Goal: Task Accomplishment & Management: Complete application form

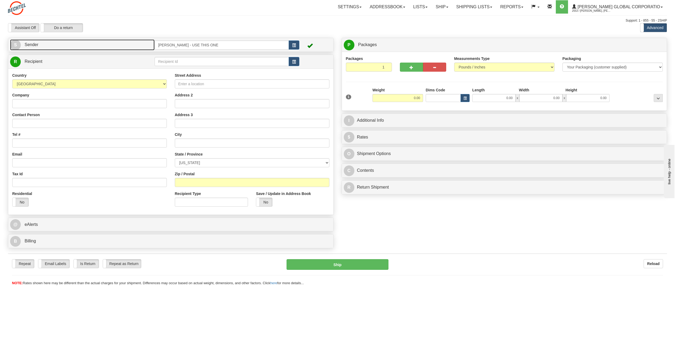
click at [15, 47] on span "S" at bounding box center [15, 45] width 11 height 11
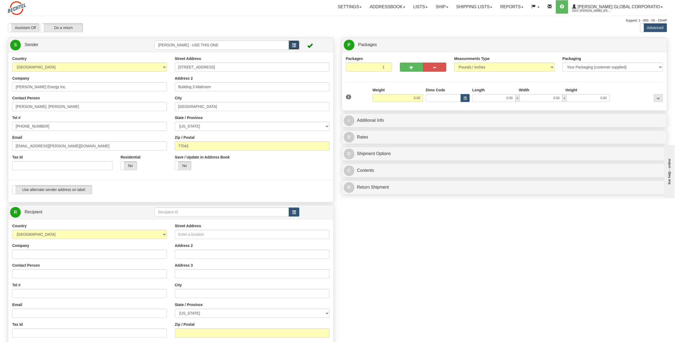
click at [294, 44] on span "button" at bounding box center [294, 45] width 4 height 3
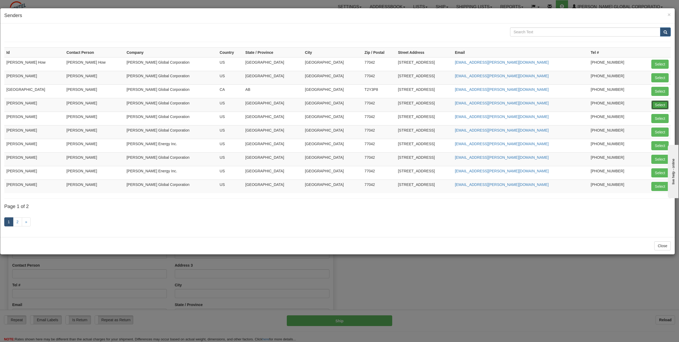
click at [661, 106] on button "Select" at bounding box center [660, 104] width 17 height 9
type input "[PERSON_NAME]"
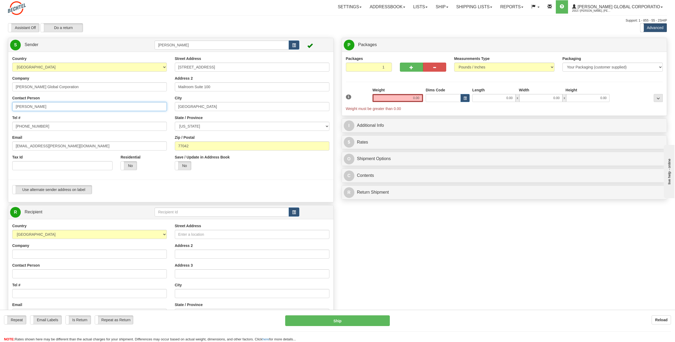
click at [56, 104] on input "[PERSON_NAME]" at bounding box center [89, 106] width 155 height 9
type input "C"
type input "[PERSON_NAME]"
click at [116, 116] on div "Tel # [PHONE_NUMBER]" at bounding box center [89, 123] width 155 height 16
click at [41, 126] on input "[PHONE_NUMBER]" at bounding box center [89, 126] width 155 height 9
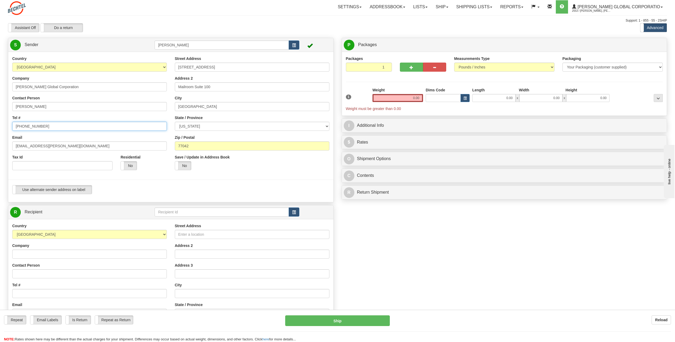
type input "[PHONE_NUMBER]"
drag, startPoint x: 32, startPoint y: 146, endPoint x: -1, endPoint y: 154, distance: 33.7
click at [0, 154] on html "Training Course Close Toggle navigation Settings Shipping Preferences New Sende…" at bounding box center [337, 171] width 675 height 342
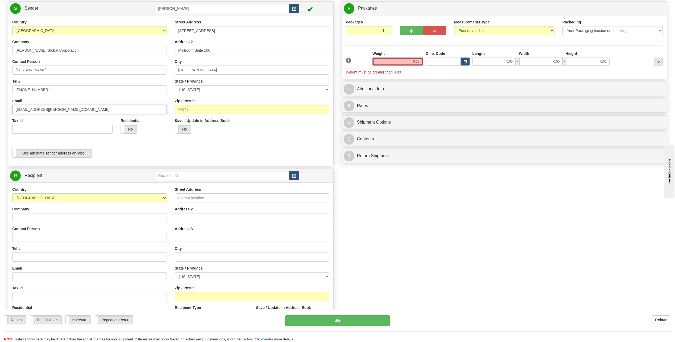
scroll to position [27, 0]
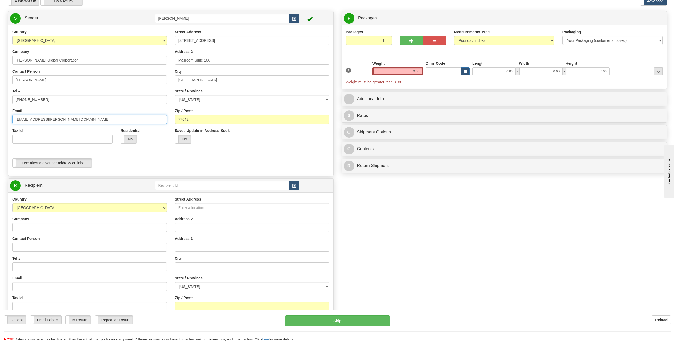
type input "[EMAIL_ADDRESS][PERSON_NAME][DOMAIN_NAME]"
click at [36, 230] on input "Company" at bounding box center [89, 227] width 155 height 9
click at [16, 248] on input "Contact Person" at bounding box center [89, 246] width 155 height 9
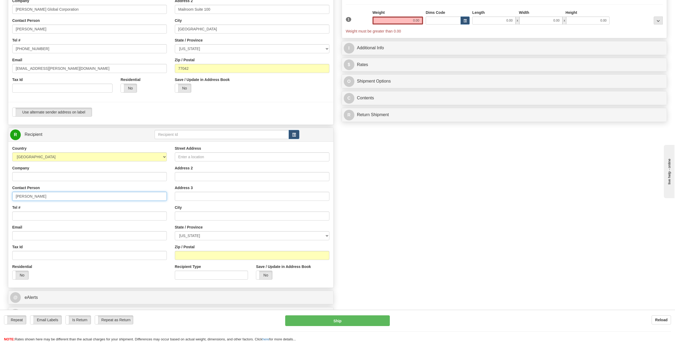
scroll to position [80, 0]
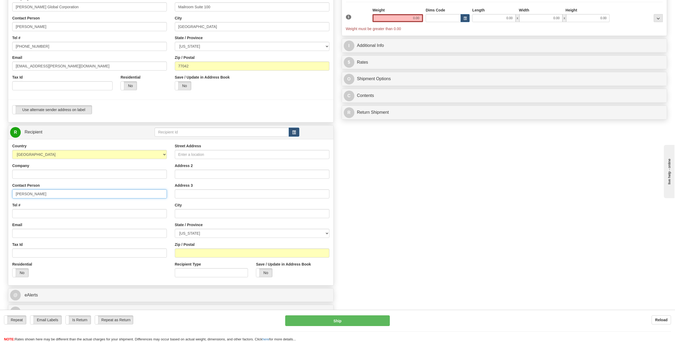
type input "[PERSON_NAME]"
click at [26, 213] on input "Tel #" at bounding box center [89, 213] width 155 height 9
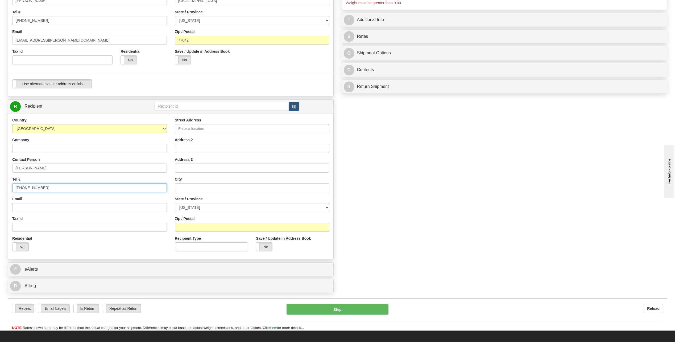
scroll to position [106, 0]
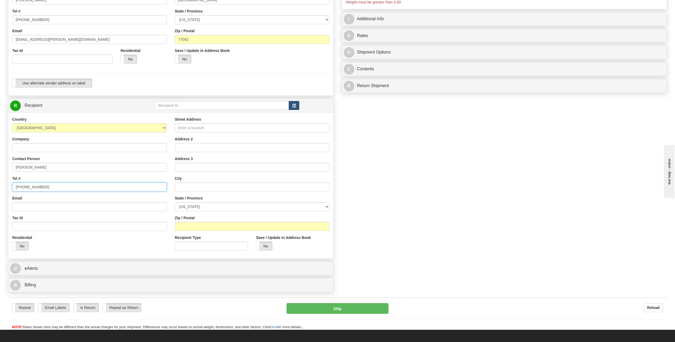
type input "[PHONE_NUMBER]"
click at [197, 132] on input "Street Address" at bounding box center [252, 127] width 155 height 9
type input "6680 West Spencer PLace SW"
click at [192, 186] on input "text" at bounding box center [252, 186] width 155 height 9
type input "[GEOGRAPHIC_DATA]"
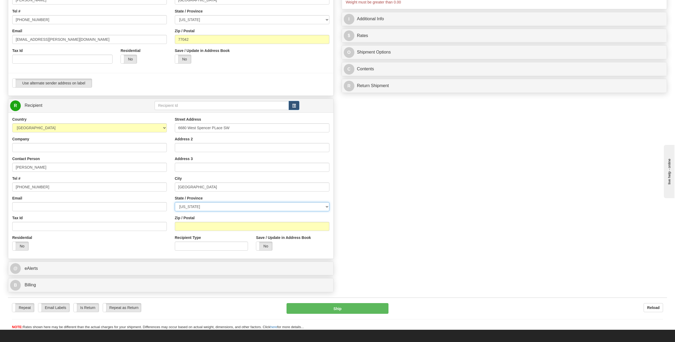
click at [326, 205] on select "[US_STATE] [US_STATE] [US_STATE] [US_STATE] Armed Forces America Armed Forces E…" at bounding box center [252, 206] width 155 height 9
select select "NC"
click at [175, 202] on select "[US_STATE] [US_STATE] [US_STATE] [US_STATE] Armed Forces America Armed Forces E…" at bounding box center [252, 206] width 155 height 9
click at [202, 224] on input "Zip / Postal" at bounding box center [252, 226] width 155 height 9
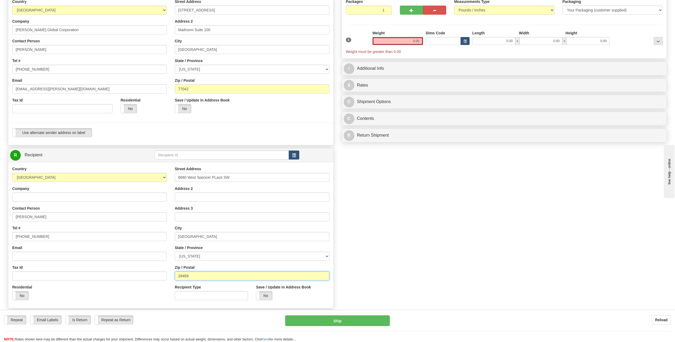
scroll to position [0, 0]
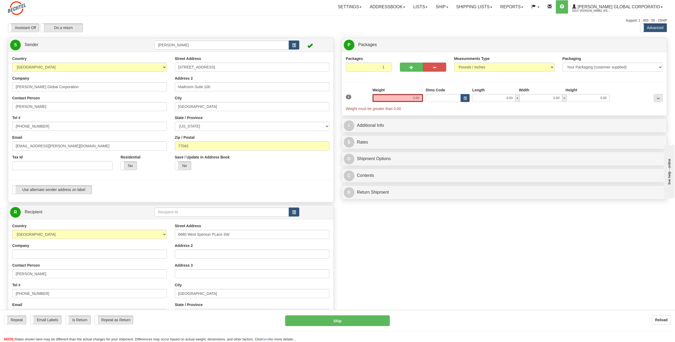
type input "28469"
drag, startPoint x: 410, startPoint y: 95, endPoint x: 465, endPoint y: 92, distance: 56.0
click at [465, 91] on div "1 Weight 0.00 Dims Code 0.00" at bounding box center [505, 99] width 320 height 24
type input "6.00"
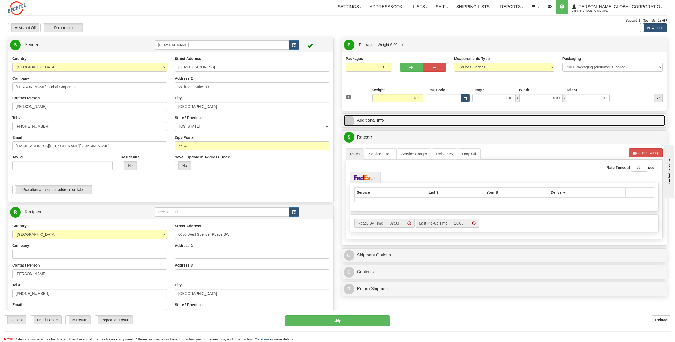
click at [349, 121] on span "I" at bounding box center [349, 120] width 11 height 11
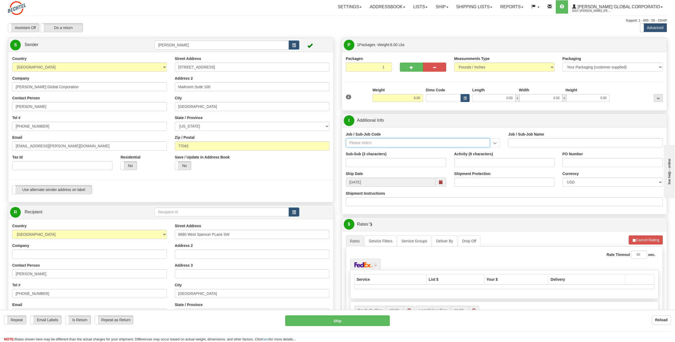
click at [372, 142] on input "Job / Sub-Job Code" at bounding box center [418, 142] width 144 height 9
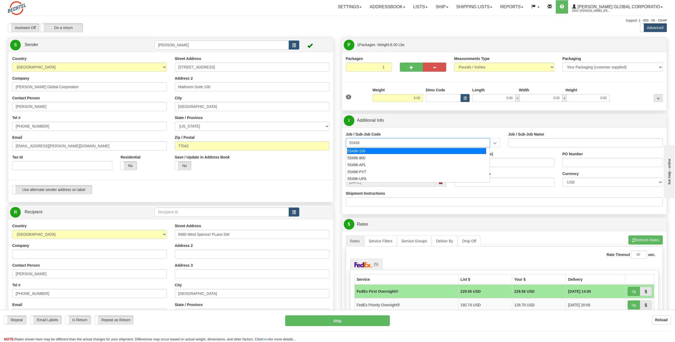
click at [360, 149] on div "55496-150" at bounding box center [416, 151] width 139 height 6
type input "55496-150"
type input "GM - COPPER - GBU"
type input "55496-150"
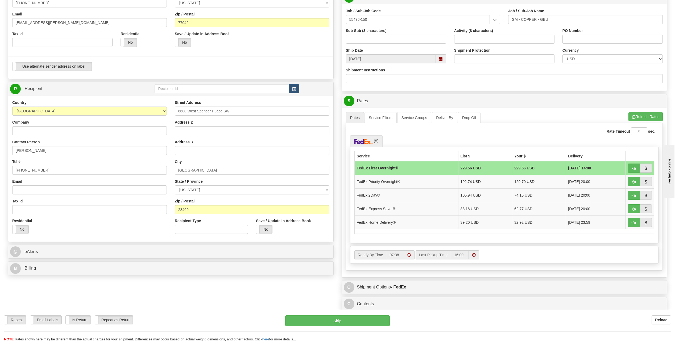
scroll to position [133, 0]
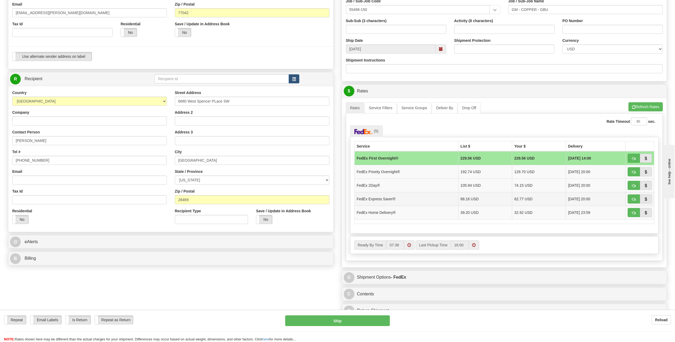
click at [382, 199] on td "FedEx Express Saver®" at bounding box center [407, 199] width 104 height 14
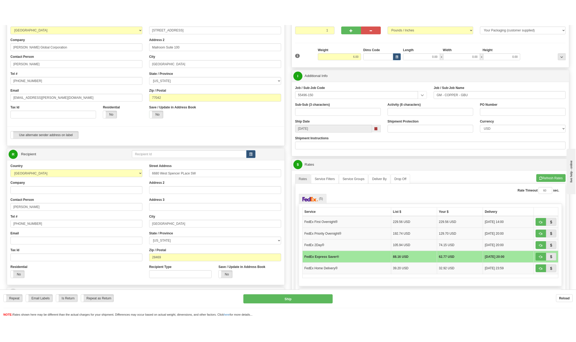
scroll to position [80, 0]
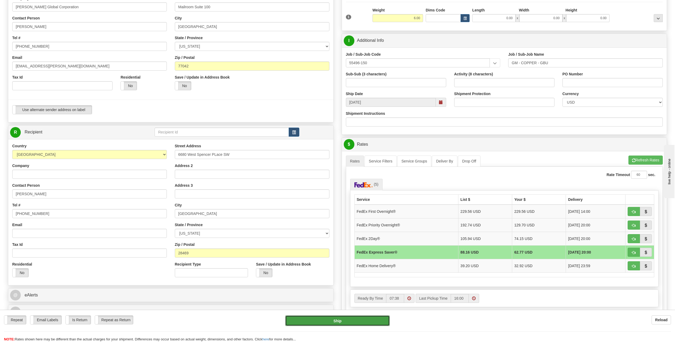
click at [364, 323] on button "Ship" at bounding box center [337, 320] width 105 height 11
type input "20"
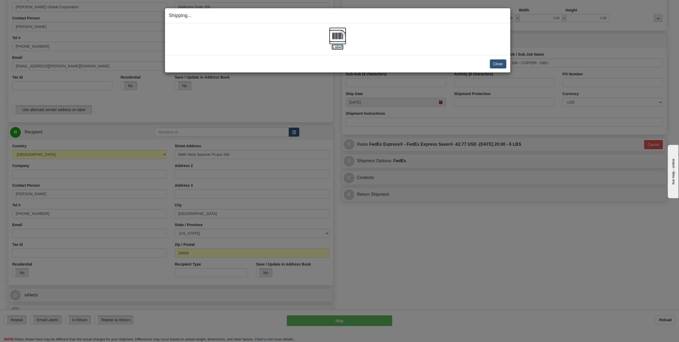
click at [343, 38] on img at bounding box center [337, 35] width 17 height 17
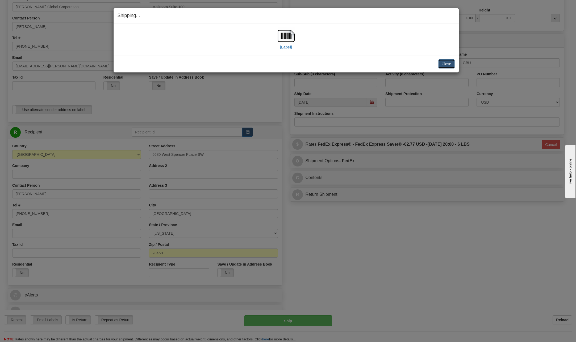
click at [446, 64] on button "Close" at bounding box center [447, 63] width 17 height 9
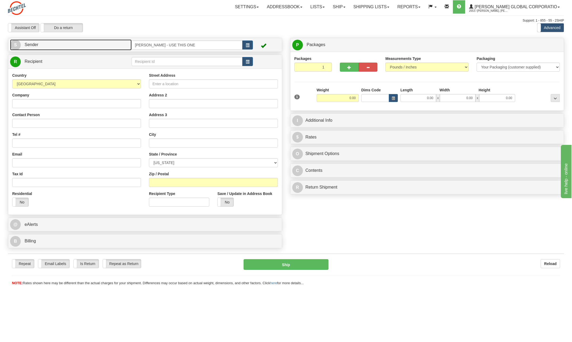
click at [15, 43] on span "S" at bounding box center [15, 45] width 11 height 11
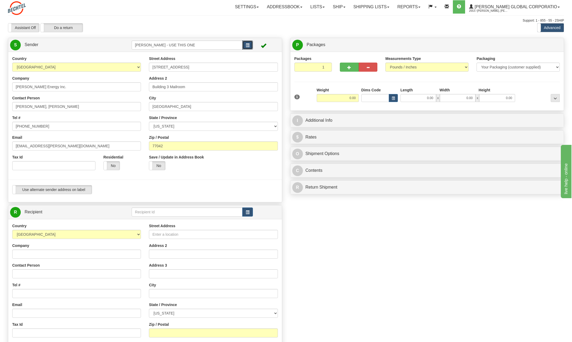
drag, startPoint x: 244, startPoint y: 47, endPoint x: 263, endPoint y: 52, distance: 19.1
click at [265, 54] on div "S Sender RICK SKOVAN - USE THIS ONE" at bounding box center [145, 120] width 274 height 164
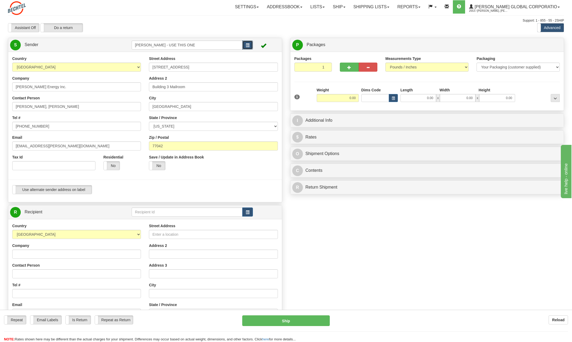
click at [249, 48] on button "button" at bounding box center [247, 44] width 11 height 9
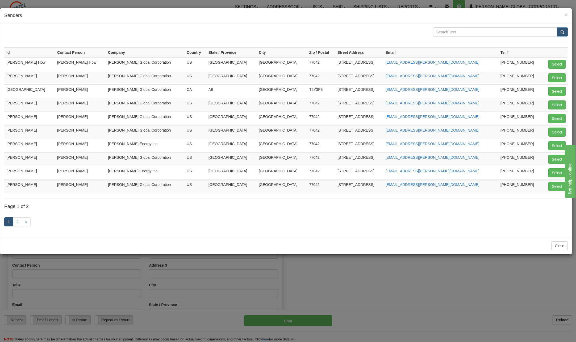
click at [552, 110] on td "Select" at bounding box center [555, 105] width 25 height 14
click at [558, 103] on button "Select" at bounding box center [557, 104] width 17 height 9
type input "[PERSON_NAME]"
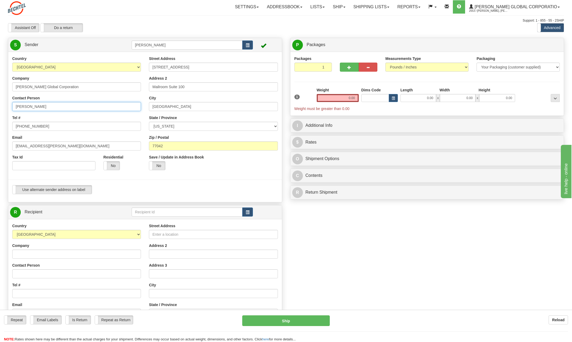
click at [55, 107] on input "[PERSON_NAME]" at bounding box center [76, 106] width 129 height 9
type input "C"
type input "[PERSON_NAME]"
select select "NC"
drag, startPoint x: 177, startPoint y: 106, endPoint x: 73, endPoint y: 115, distance: 104.5
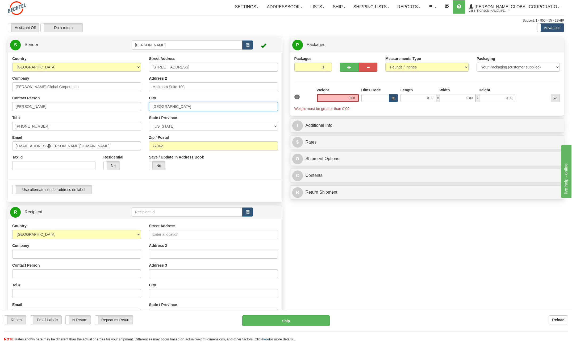
click at [73, 115] on div "Country AFGHANISTAN ALAND ISLANDS ALBANIA ALGERIA AMERICAN SAMOA ANDORRA ANGOLA…" at bounding box center [145, 127] width 274 height 142
type input "[GEOGRAPHIC_DATA]"
drag, startPoint x: 249, startPoint y: 123, endPoint x: 244, endPoint y: 124, distance: 5.1
click at [244, 124] on select "[US_STATE] [US_STATE] [US_STATE] [US_STATE] Armed Forces America Armed Forces E…" at bounding box center [213, 126] width 129 height 9
select select "MD"
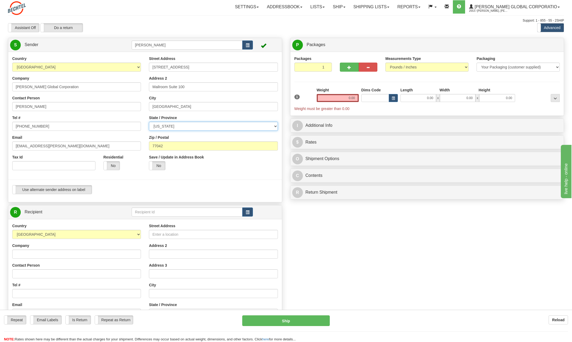
click at [149, 122] on select "[US_STATE] [US_STATE] [US_STATE] [US_STATE] Armed Forces America Armed Forces E…" at bounding box center [213, 126] width 129 height 9
click at [177, 142] on input "77042" at bounding box center [213, 145] width 129 height 9
type input "7"
click at [275, 125] on select "[US_STATE] [US_STATE] [US_STATE] [US_STATE] Armed Forces America Armed Forces E…" at bounding box center [213, 126] width 129 height 9
select select "NC"
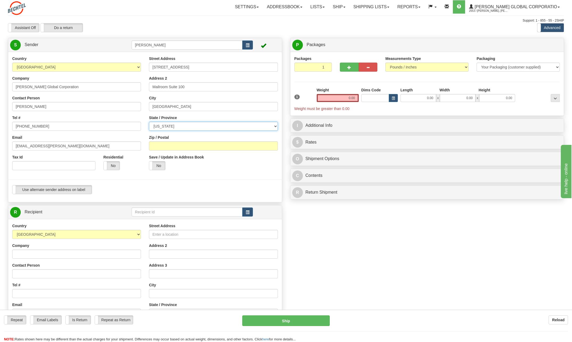
click at [149, 122] on select "[US_STATE] [US_STATE] [US_STATE] [US_STATE] Armed Forces America Armed Forces E…" at bounding box center [213, 126] width 129 height 9
click at [175, 143] on input "Zip / Postal" at bounding box center [213, 145] width 129 height 9
type input "28469"
click at [196, 85] on input "Mailroom Suite 100" at bounding box center [213, 86] width 129 height 9
type input "M"
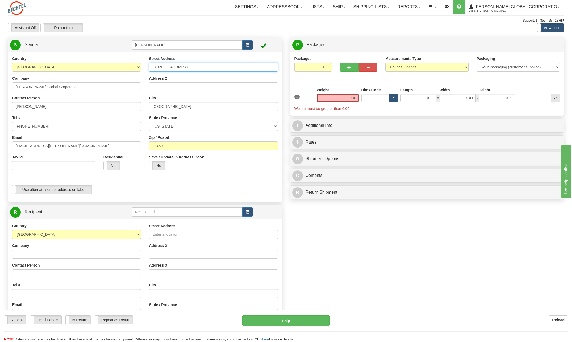
click at [200, 65] on input "[STREET_ADDRESS]" at bounding box center [213, 67] width 129 height 9
type input "2"
type input "6680 West Spencer Place SW"
click at [297, 80] on div "Packages 1 1 Measurements Type" at bounding box center [428, 84] width 266 height 56
click at [46, 126] on input "[PHONE_NUMBER]" at bounding box center [76, 126] width 129 height 9
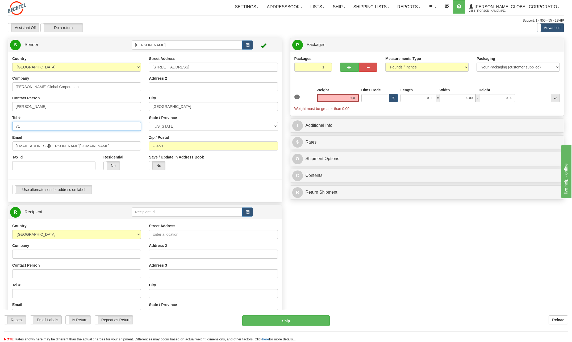
type input "7"
type input "[PHONE_NUMBER]"
drag, startPoint x: 33, startPoint y: 145, endPoint x: -1, endPoint y: 145, distance: 33.8
click at [0, 145] on html "Training Course Close Toggle navigation Settings Shipping Preferences New Sende…" at bounding box center [286, 171] width 572 height 342
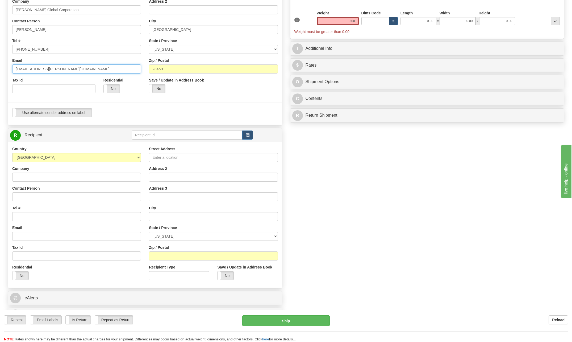
scroll to position [80, 0]
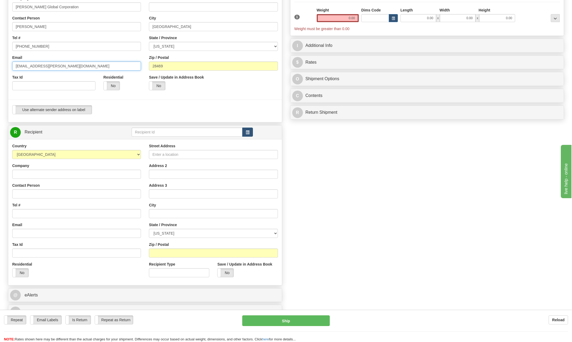
type input "[EMAIL_ADDRESS][PERSON_NAME][DOMAIN_NAME]"
click at [246, 133] on span "button" at bounding box center [248, 132] width 4 height 3
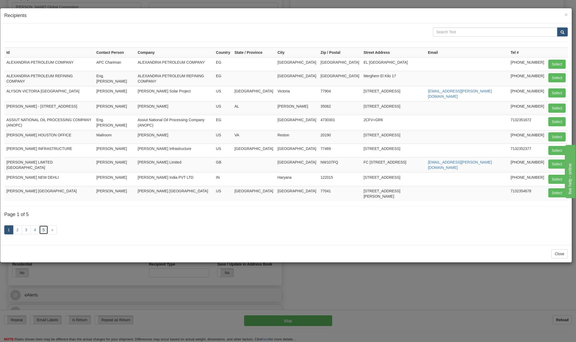
click at [44, 225] on link "5" at bounding box center [43, 229] width 9 height 9
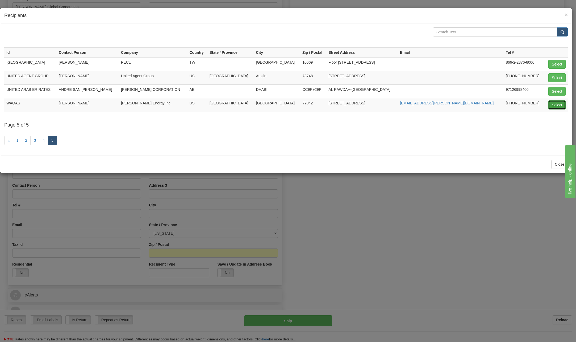
click at [553, 105] on button "Select" at bounding box center [557, 104] width 17 height 9
type input "WAQAS"
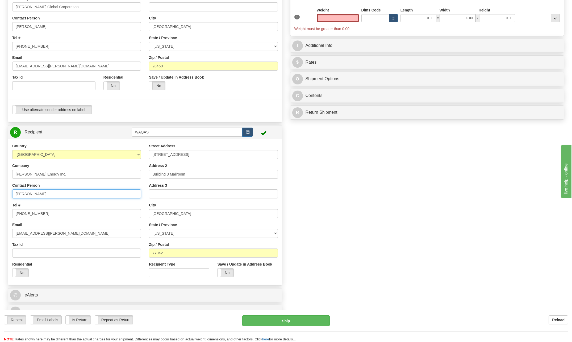
type input "0.00"
click at [55, 192] on input "Waqas Khurshid" at bounding box center [76, 193] width 129 height 9
type input "W"
type input "[PERSON_NAME]"
click at [41, 215] on input "713-235-3232" at bounding box center [76, 213] width 129 height 9
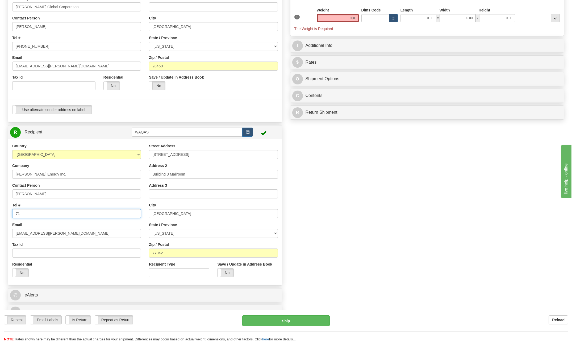
type input "7"
click at [51, 212] on input "Tel #" at bounding box center [76, 213] width 129 height 9
type input "571 392-3369"
click at [46, 215] on input "571 392-3369" at bounding box center [76, 213] width 129 height 9
drag, startPoint x: 46, startPoint y: 215, endPoint x: -1, endPoint y: 218, distance: 47.3
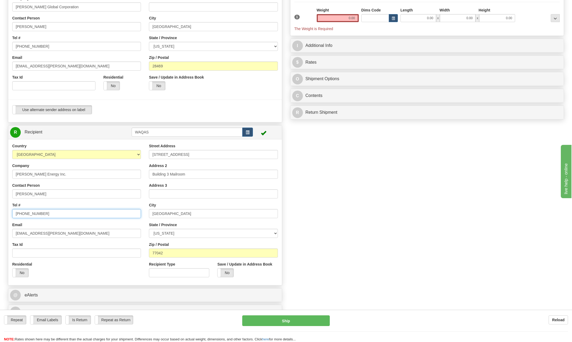
click at [0, 218] on html "Training Course Close Toggle navigation Settings Shipping Preferences New Sende…" at bounding box center [286, 91] width 572 height 342
click at [61, 210] on input "Tel #" at bounding box center [76, 213] width 129 height 9
click at [47, 215] on input "[PHONE_NUMBER]" at bounding box center [76, 213] width 129 height 9
type input "[PHONE_NUMBER]"
drag, startPoint x: 31, startPoint y: 234, endPoint x: -1, endPoint y: 236, distance: 31.7
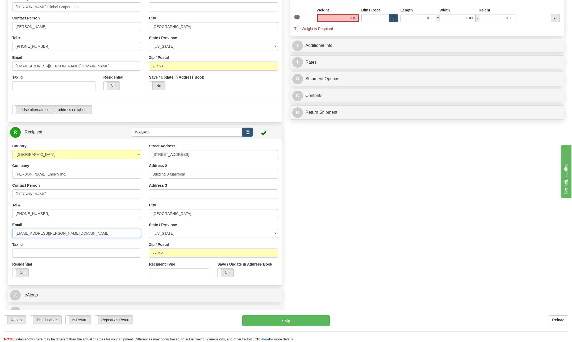
click at [0, 236] on html "Training Course Close Toggle navigation Settings Shipping Preferences New Sende…" at bounding box center [286, 91] width 572 height 342
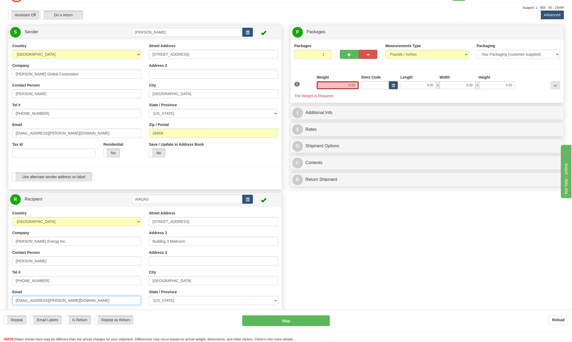
scroll to position [0, 0]
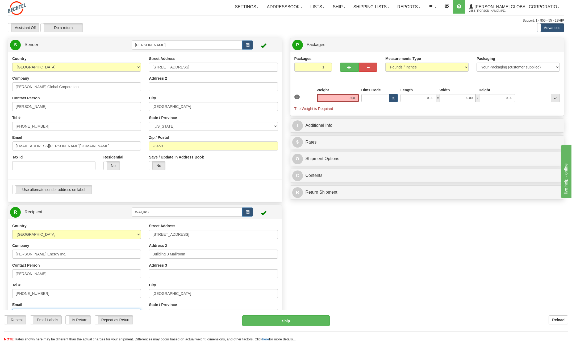
type input "[EMAIL_ADDRESS][PERSON_NAME][DOMAIN_NAME]"
drag, startPoint x: 347, startPoint y: 97, endPoint x: 404, endPoint y: 100, distance: 56.5
click at [403, 100] on div "1 Weight 0.00 Dims Code 0.00" at bounding box center [427, 99] width 269 height 24
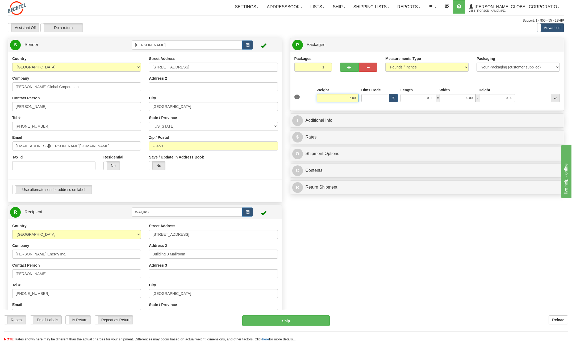
type input "6.00"
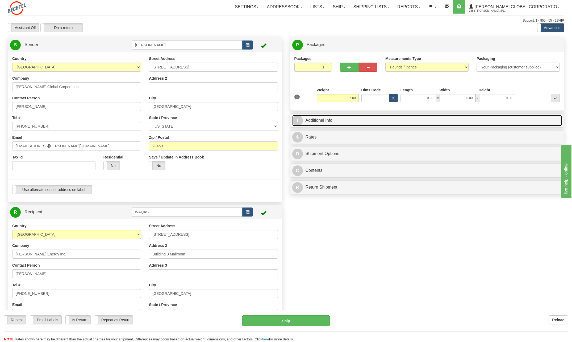
click at [294, 121] on span "I" at bounding box center [297, 120] width 11 height 11
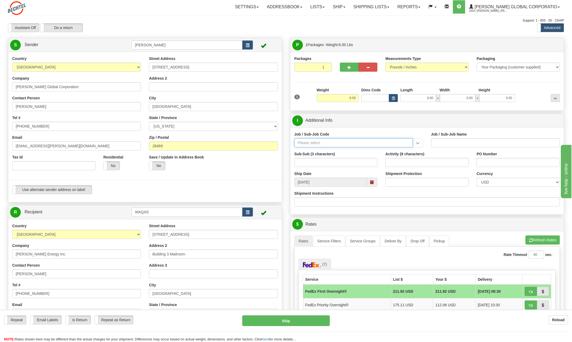
click at [308, 143] on input "Job / Sub-Job Code" at bounding box center [354, 142] width 118 height 9
click at [316, 149] on div "55496-150" at bounding box center [352, 151] width 113 height 6
type input "55496-150"
type input "GM - COPPER - GBU"
type input "55496-150"
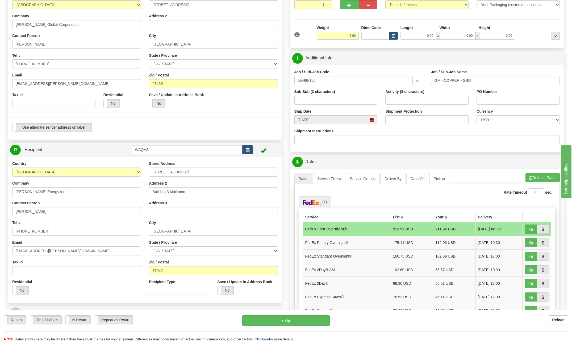
scroll to position [80, 0]
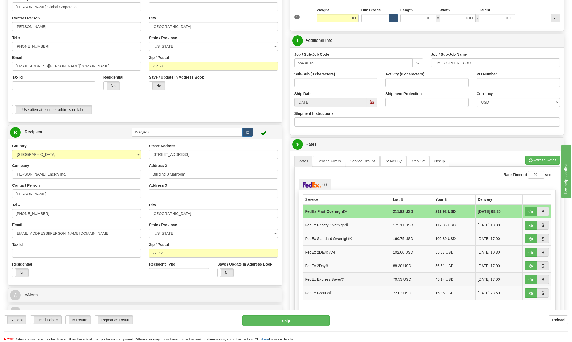
click at [333, 279] on td "FedEx Express Saver®" at bounding box center [347, 279] width 88 height 14
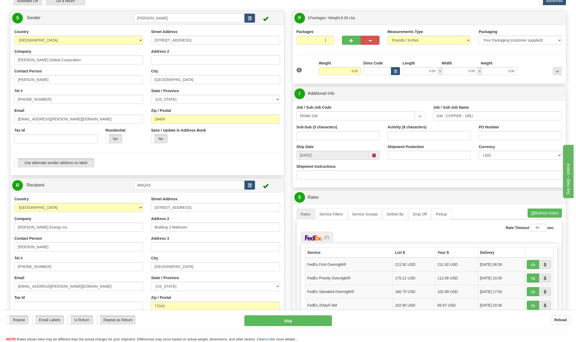
scroll to position [53, 0]
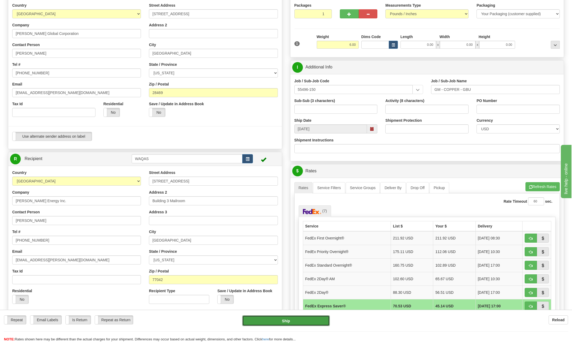
click at [302, 322] on button "Ship" at bounding box center [286, 320] width 88 height 11
type input "20"
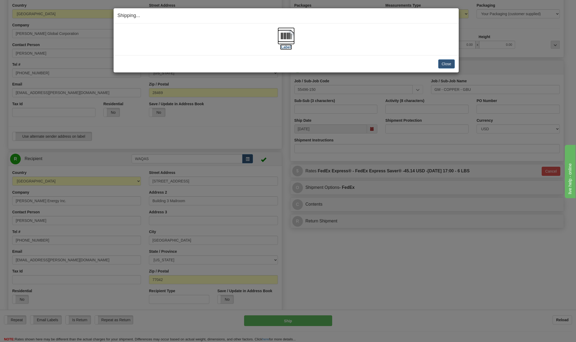
click at [282, 36] on img at bounding box center [286, 35] width 17 height 17
click at [451, 64] on button "Close" at bounding box center [447, 63] width 17 height 9
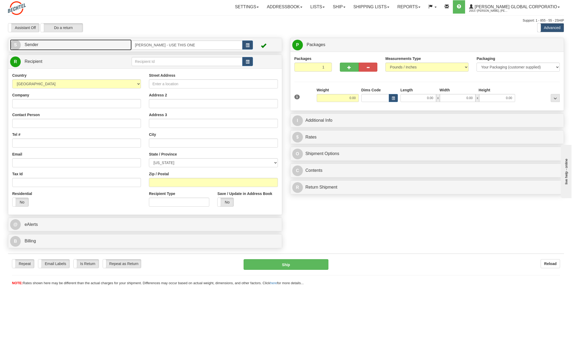
click at [15, 46] on span "S" at bounding box center [15, 45] width 11 height 11
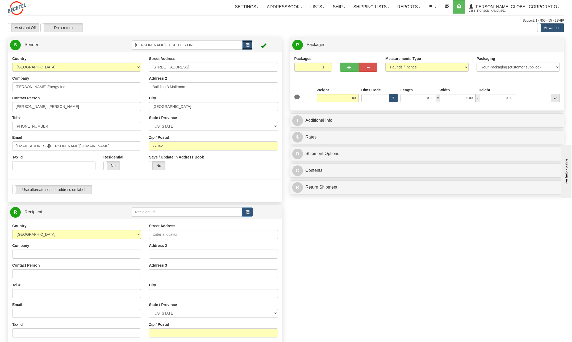
click at [249, 44] on span "button" at bounding box center [248, 45] width 4 height 3
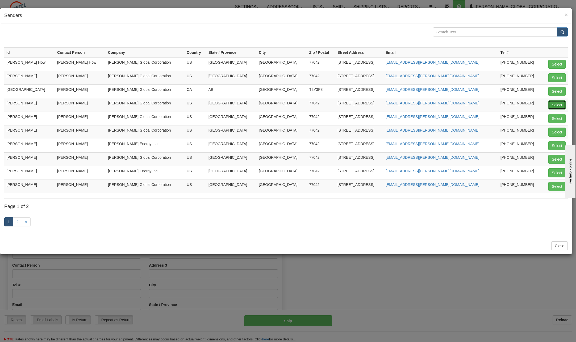
click at [559, 106] on button "Select" at bounding box center [557, 104] width 17 height 9
type input "[PERSON_NAME]"
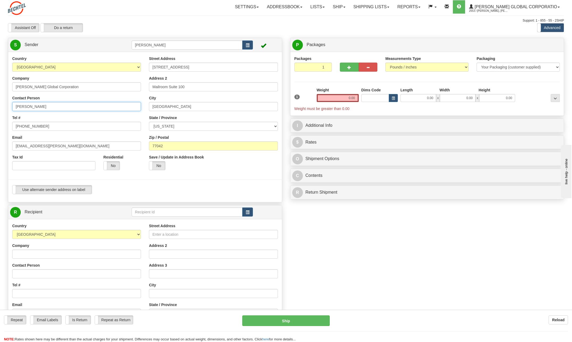
click at [64, 108] on input "[PERSON_NAME]" at bounding box center [76, 106] width 129 height 9
type input "C"
type input "Kiah Griffith"
click at [125, 113] on div "Country AFGHANISTAN ALAND ISLANDS ALBANIA ALGERIA AMERICAN SAMOA ANDORRA ANGOLA…" at bounding box center [76, 115] width 137 height 118
click at [54, 127] on input "[PHONE_NUMBER]" at bounding box center [76, 126] width 129 height 9
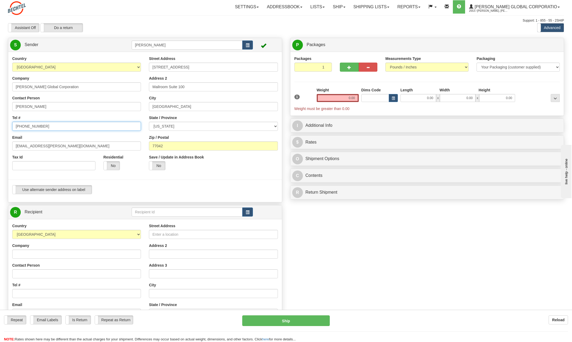
type input "713 235-4185"
drag, startPoint x: 32, startPoint y: 147, endPoint x: -1, endPoint y: 146, distance: 33.5
click at [0, 146] on html "Training Course Close Toggle navigation Settings Shipping Preferences New Sende…" at bounding box center [286, 171] width 572 height 342
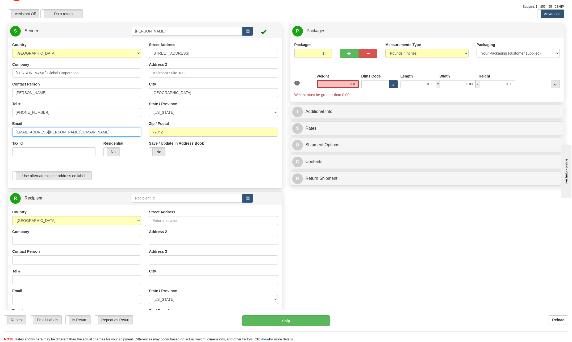
scroll to position [27, 0]
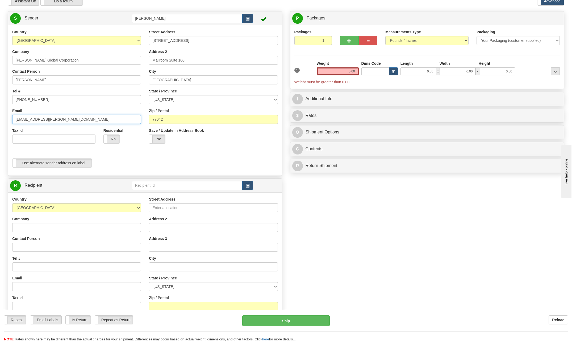
type input "kgriffi3@bechtel.com"
drag, startPoint x: 342, startPoint y: 71, endPoint x: 460, endPoint y: 66, distance: 118.5
click at [454, 66] on div "1 Weight 0.00 Dims Code 0.00" at bounding box center [427, 73] width 269 height 24
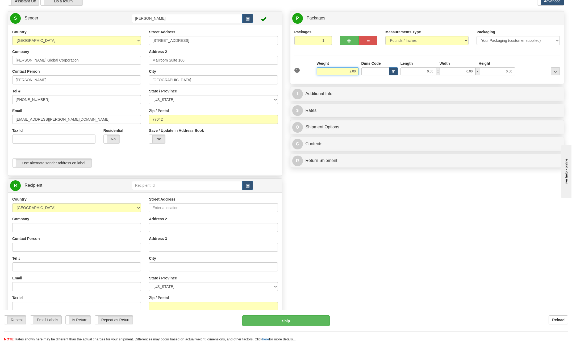
type input "2.00"
click at [26, 247] on input "Contact Person" at bounding box center [76, 246] width 129 height 9
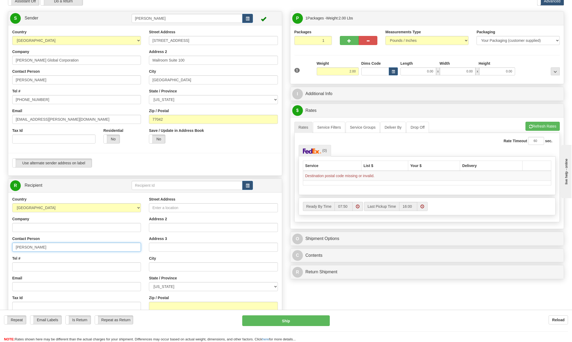
type input "Aaron Santos"
click at [30, 267] on input "Tel #" at bounding box center [76, 266] width 129 height 9
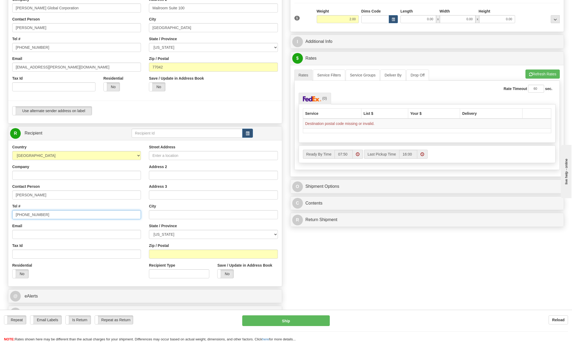
scroll to position [80, 0]
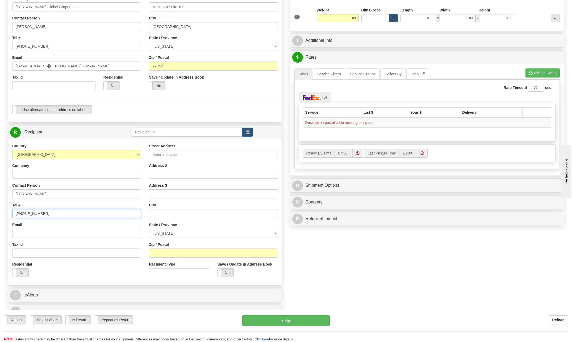
type input "214 817-9549"
click at [170, 152] on input "Street Address" at bounding box center [213, 154] width 129 height 9
type input "1821 Duke Drive"
click at [163, 209] on input "text" at bounding box center [213, 213] width 129 height 9
type input "Richardson"
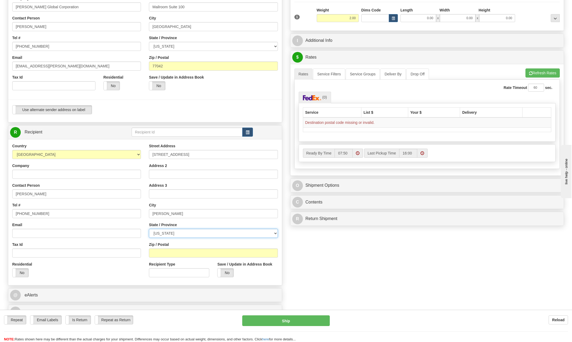
click at [274, 232] on select "[US_STATE] [US_STATE] [US_STATE] [US_STATE] Armed Forces America Armed Forces E…" at bounding box center [213, 233] width 129 height 9
select select "[GEOGRAPHIC_DATA]"
click at [149, 229] on select "[US_STATE] [US_STATE] [US_STATE] [US_STATE] Armed Forces America Armed Forces E…" at bounding box center [213, 233] width 129 height 9
click at [173, 252] on input "Zip / Postal" at bounding box center [213, 252] width 129 height 9
type input "75081"
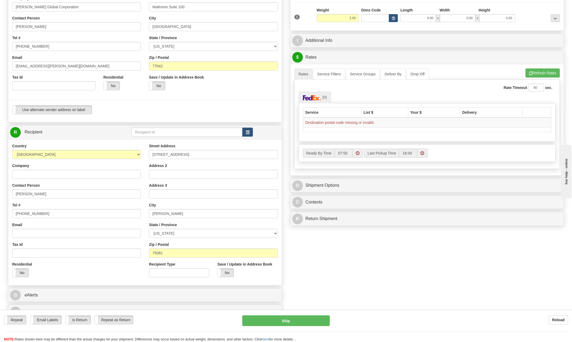
click at [298, 270] on div "Create a label for the return Create Pickup Without Label S" at bounding box center [286, 139] width 564 height 363
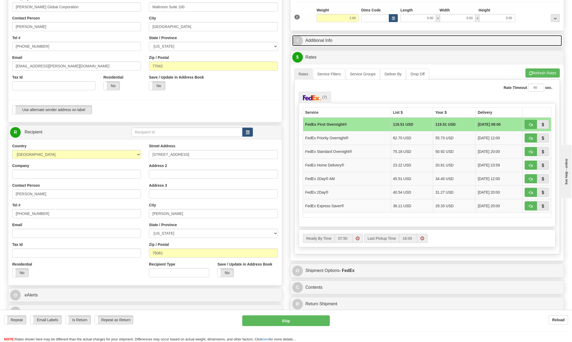
click at [299, 39] on span "I" at bounding box center [297, 40] width 11 height 11
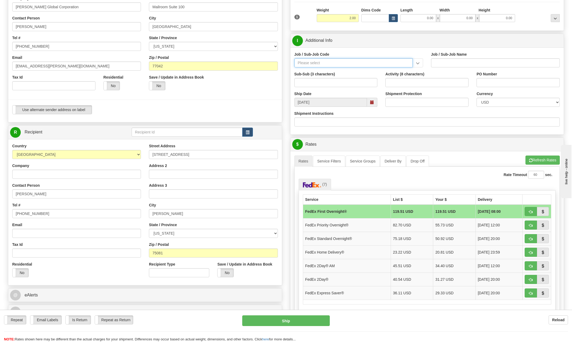
click at [320, 62] on input "Job / Sub-Job Code" at bounding box center [354, 62] width 118 height 9
click at [311, 71] on div "56194-100" at bounding box center [352, 71] width 113 height 6
type input "56194-100"
type input "WATER - WATER SPECIALISTS"
type input "56194-100"
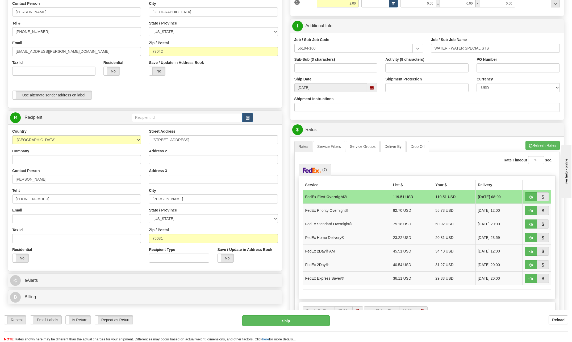
scroll to position [106, 0]
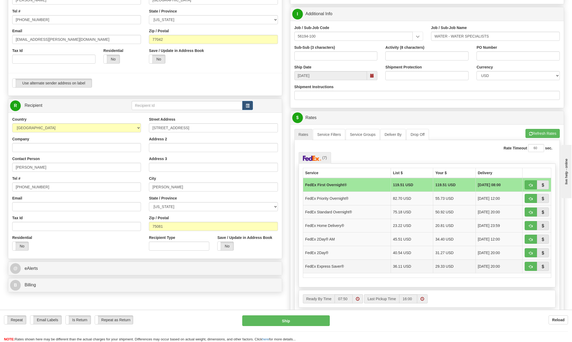
click at [332, 267] on td "FedEx Express Saver®" at bounding box center [347, 266] width 88 height 14
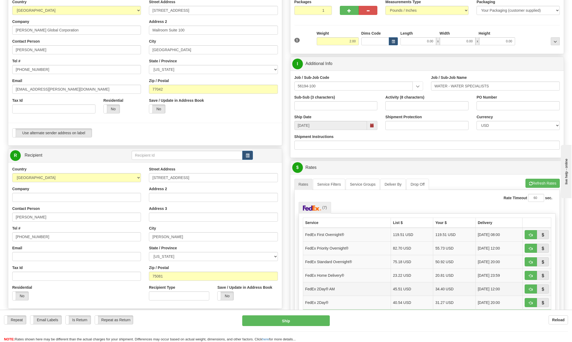
scroll to position [53, 0]
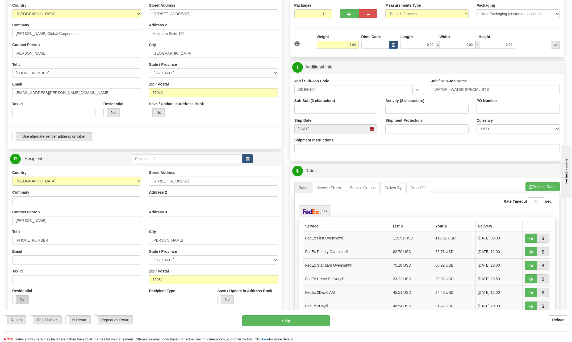
click at [22, 300] on label "No" at bounding box center [21, 299] width 16 height 9
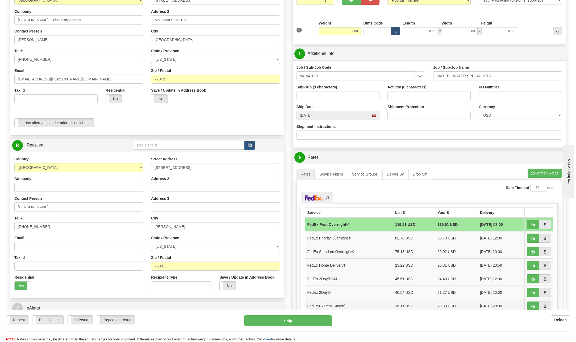
scroll to position [80, 0]
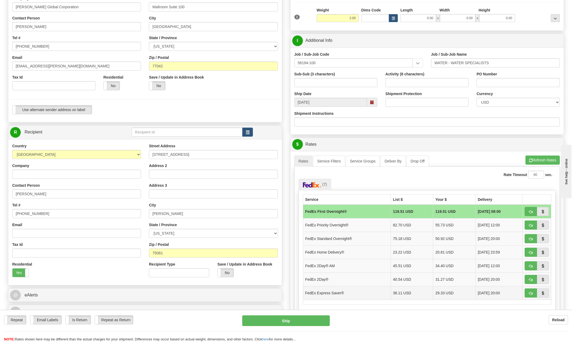
click at [339, 291] on td "FedEx Express Saver®" at bounding box center [347, 293] width 88 height 14
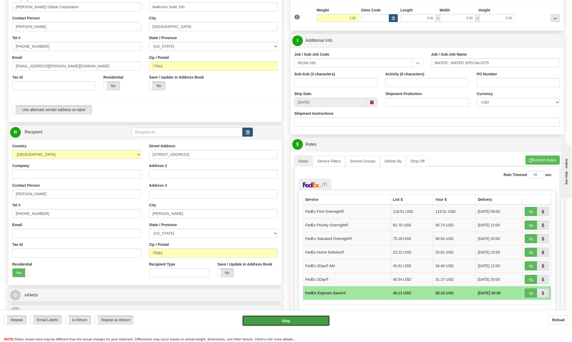
click at [306, 322] on button "Ship" at bounding box center [286, 320] width 88 height 11
type input "20"
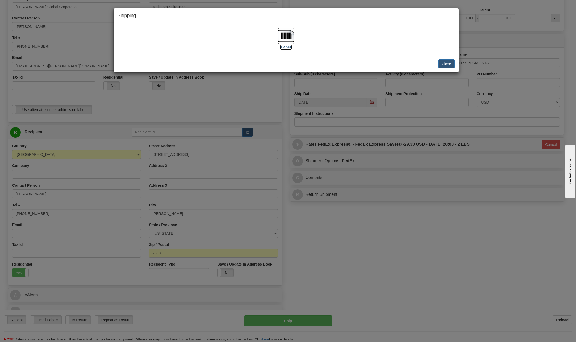
click at [289, 37] on img at bounding box center [286, 35] width 17 height 17
